Goal: Browse casually: Explore the website without a specific task or goal

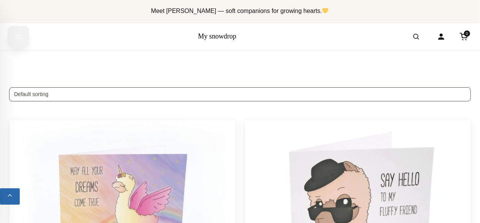
click at [23, 40] on button "Open menu" at bounding box center [18, 36] width 21 height 21
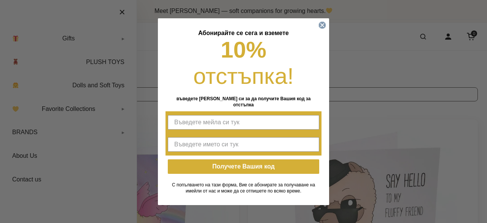
click at [323, 29] on circle "Close dialog" at bounding box center [322, 24] width 7 height 7
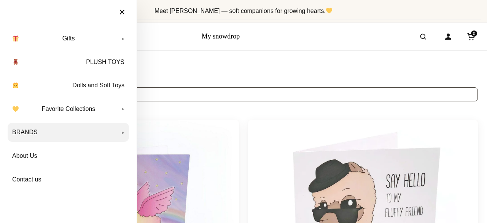
click at [86, 129] on link "BRANDS" at bounding box center [68, 131] width 121 height 19
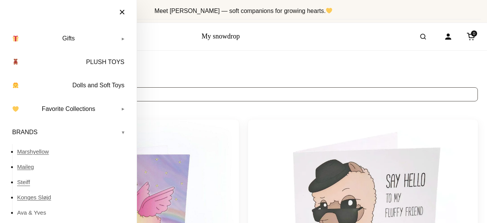
scroll to position [29, 0]
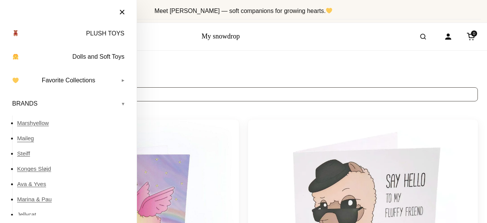
click at [24, 136] on link "Maileg" at bounding box center [73, 137] width 112 height 15
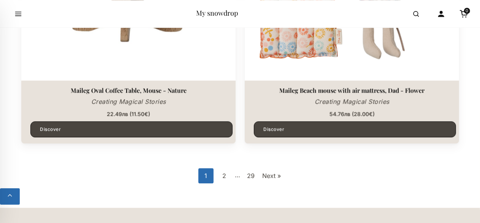
scroll to position [2207, 0]
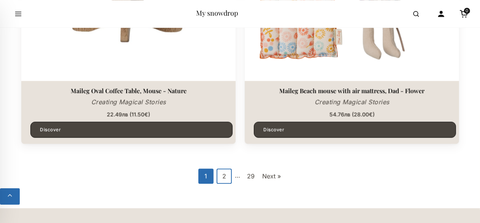
click at [223, 181] on link "2" at bounding box center [224, 175] width 15 height 15
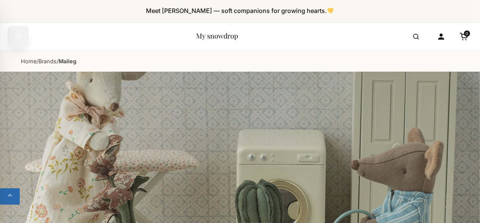
click at [25, 32] on button "Open menu" at bounding box center [18, 36] width 21 height 21
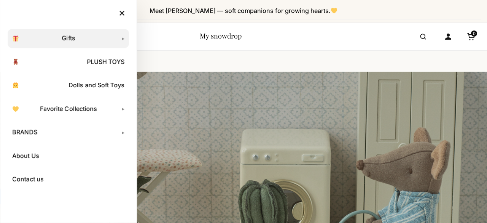
click at [116, 39] on link "Gifts" at bounding box center [68, 38] width 121 height 19
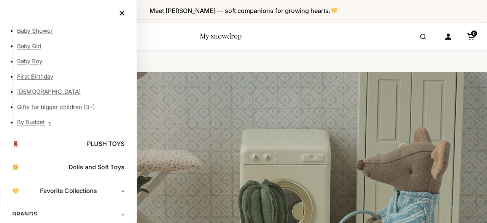
scroll to position [60, 0]
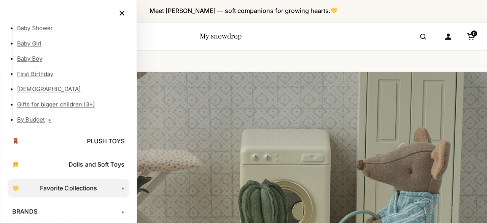
click at [118, 188] on link "Favorite Collections" at bounding box center [68, 187] width 121 height 19
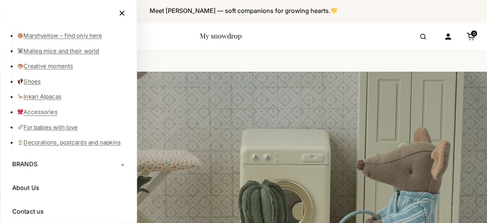
scroll to position [246, 0]
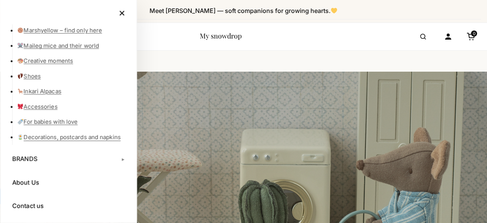
click at [78, 131] on link "Decorations, postcards and napkins" at bounding box center [73, 136] width 112 height 15
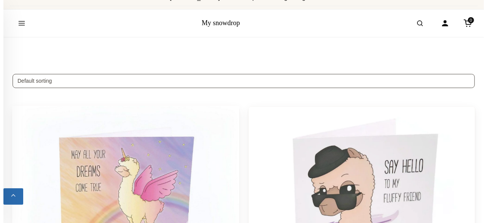
scroll to position [14, 0]
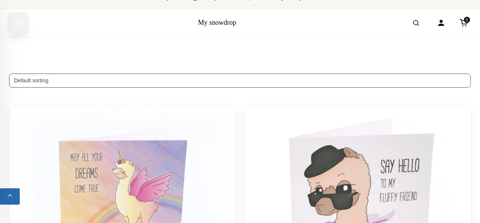
click at [16, 27] on icon "Open menu" at bounding box center [18, 23] width 8 height 14
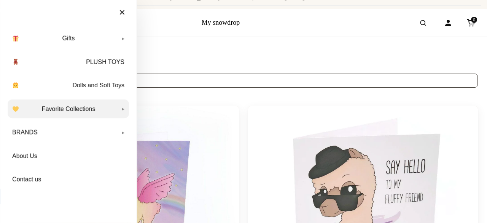
click at [109, 103] on link "Favorite Collections" at bounding box center [68, 108] width 121 height 19
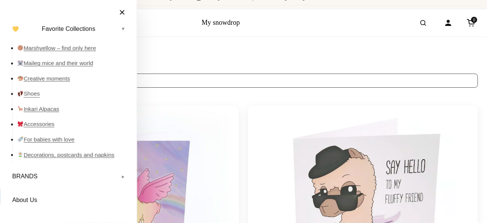
scroll to position [97, 0]
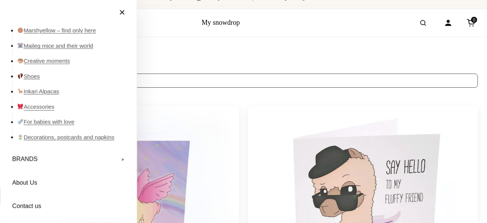
click at [43, 106] on link "Accessories" at bounding box center [73, 106] width 112 height 15
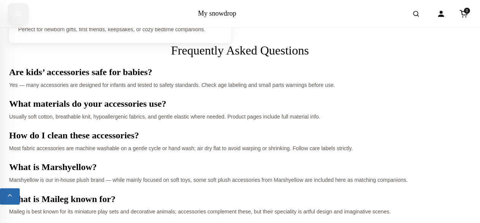
click at [11, 12] on button "Open menu" at bounding box center [18, 13] width 21 height 21
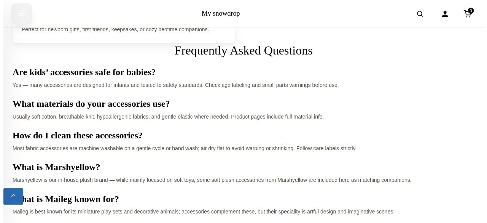
scroll to position [2709, 0]
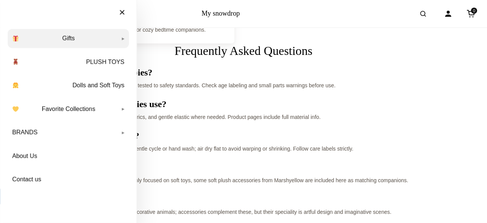
click at [80, 42] on link "Gifts" at bounding box center [68, 38] width 121 height 19
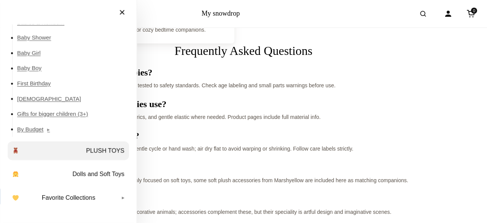
scroll to position [113, 0]
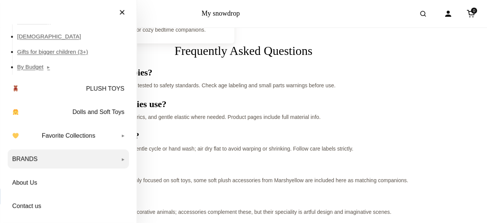
click at [31, 161] on link "BRANDS" at bounding box center [68, 158] width 121 height 19
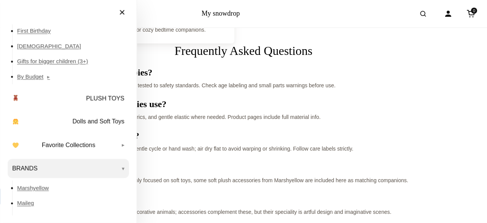
scroll to position [96, 0]
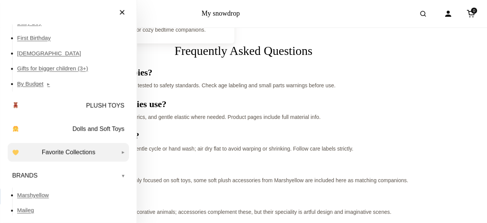
click at [74, 156] on link "Favorite Collections" at bounding box center [68, 152] width 121 height 19
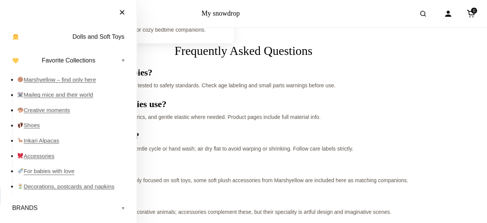
scroll to position [186, 0]
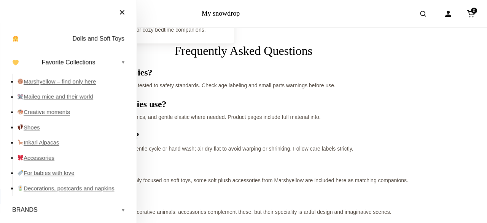
click at [59, 111] on link "Creative moments" at bounding box center [73, 111] width 112 height 15
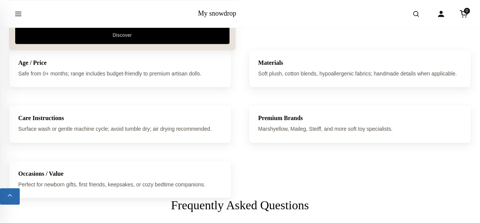
scroll to position [2200, 0]
